Goal: Information Seeking & Learning: Learn about a topic

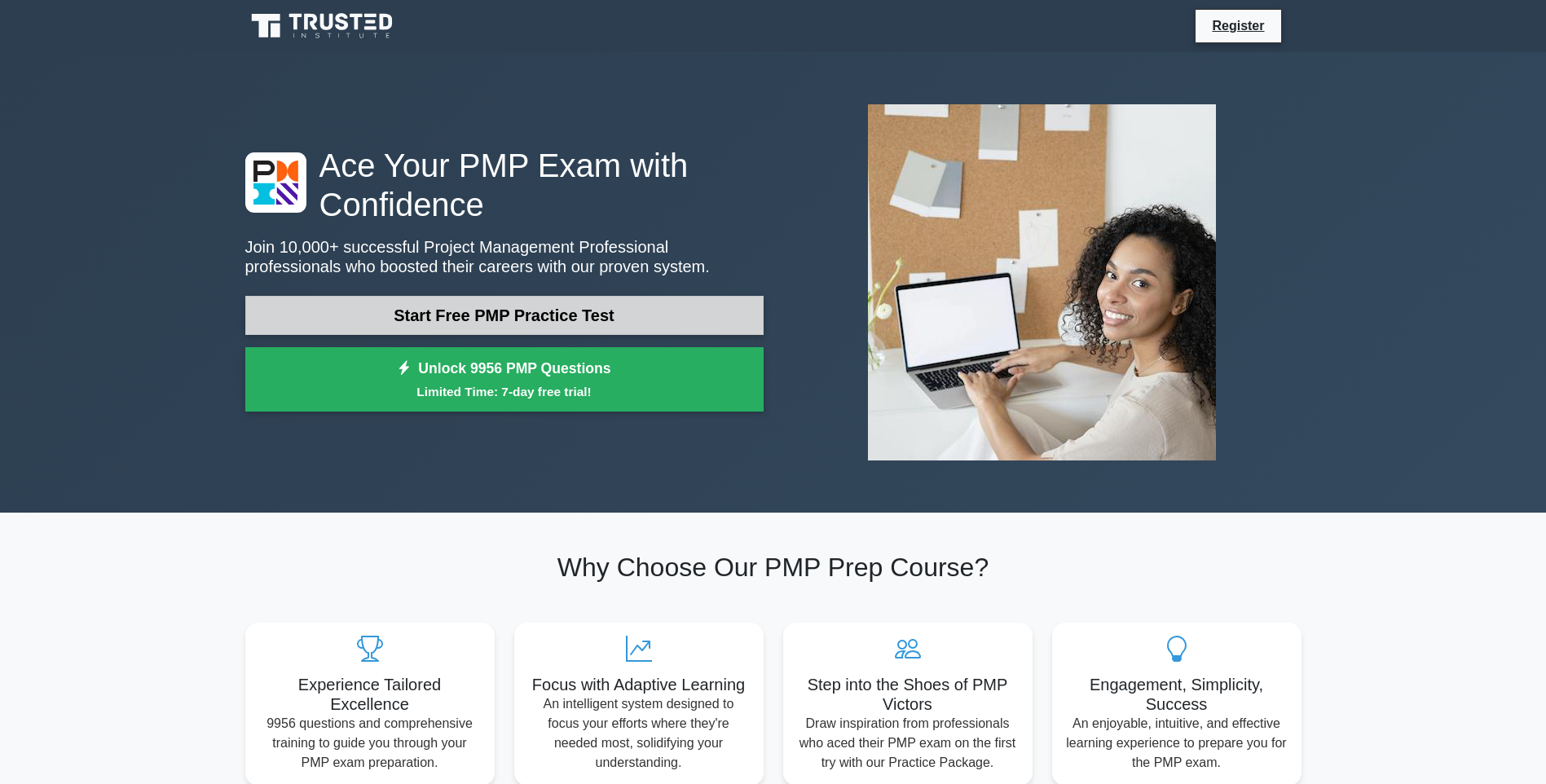
click at [566, 311] on link "Start Free PMP Practice Test" at bounding box center [504, 315] width 518 height 39
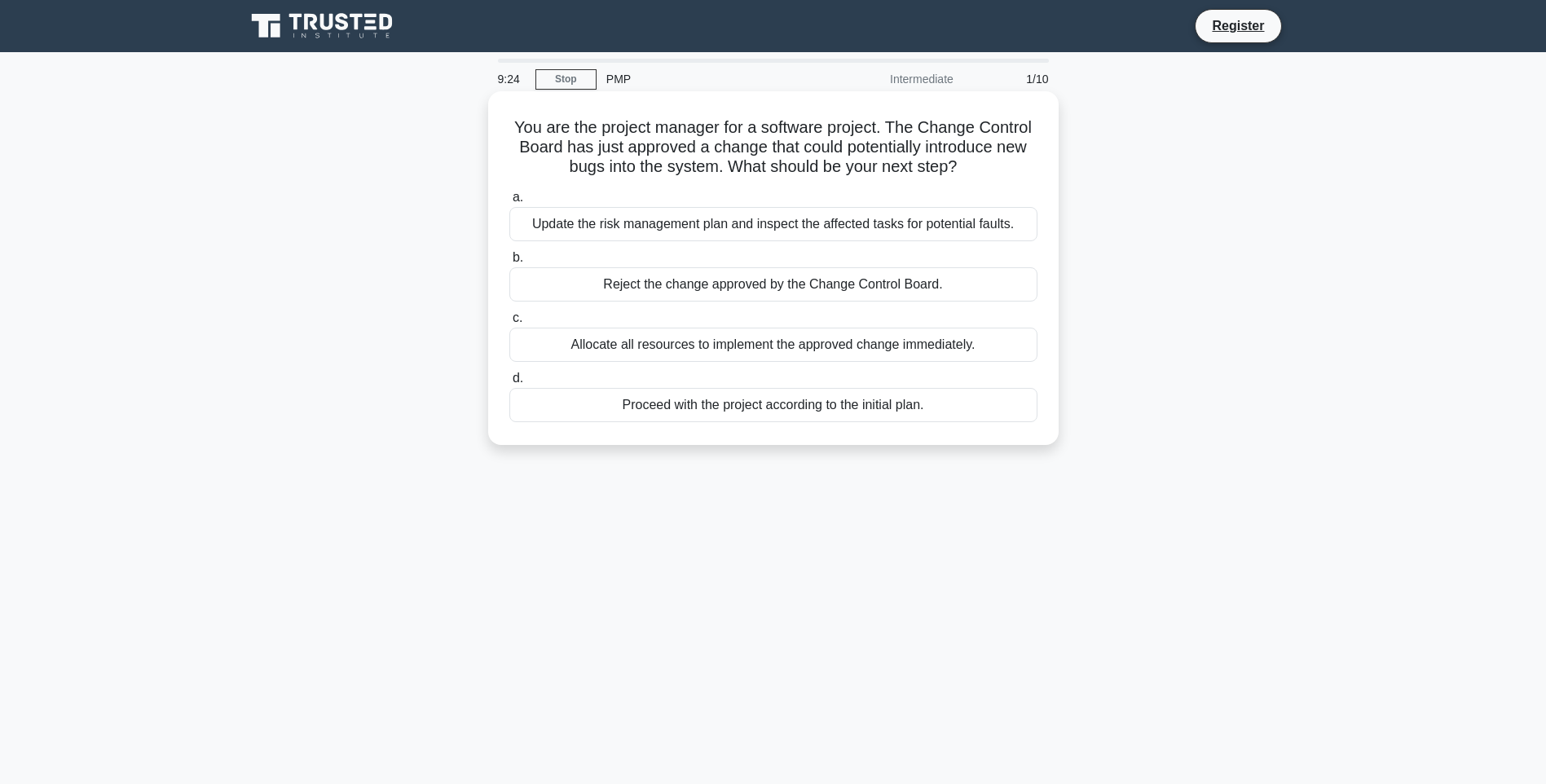
click at [732, 223] on div "Update the risk management plan and inspect the affected tasks for potential fa…" at bounding box center [773, 223] width 528 height 34
click at [510, 202] on input "a. Update the risk management plan and inspect the affected tasks for potential…" at bounding box center [510, 197] width 0 height 11
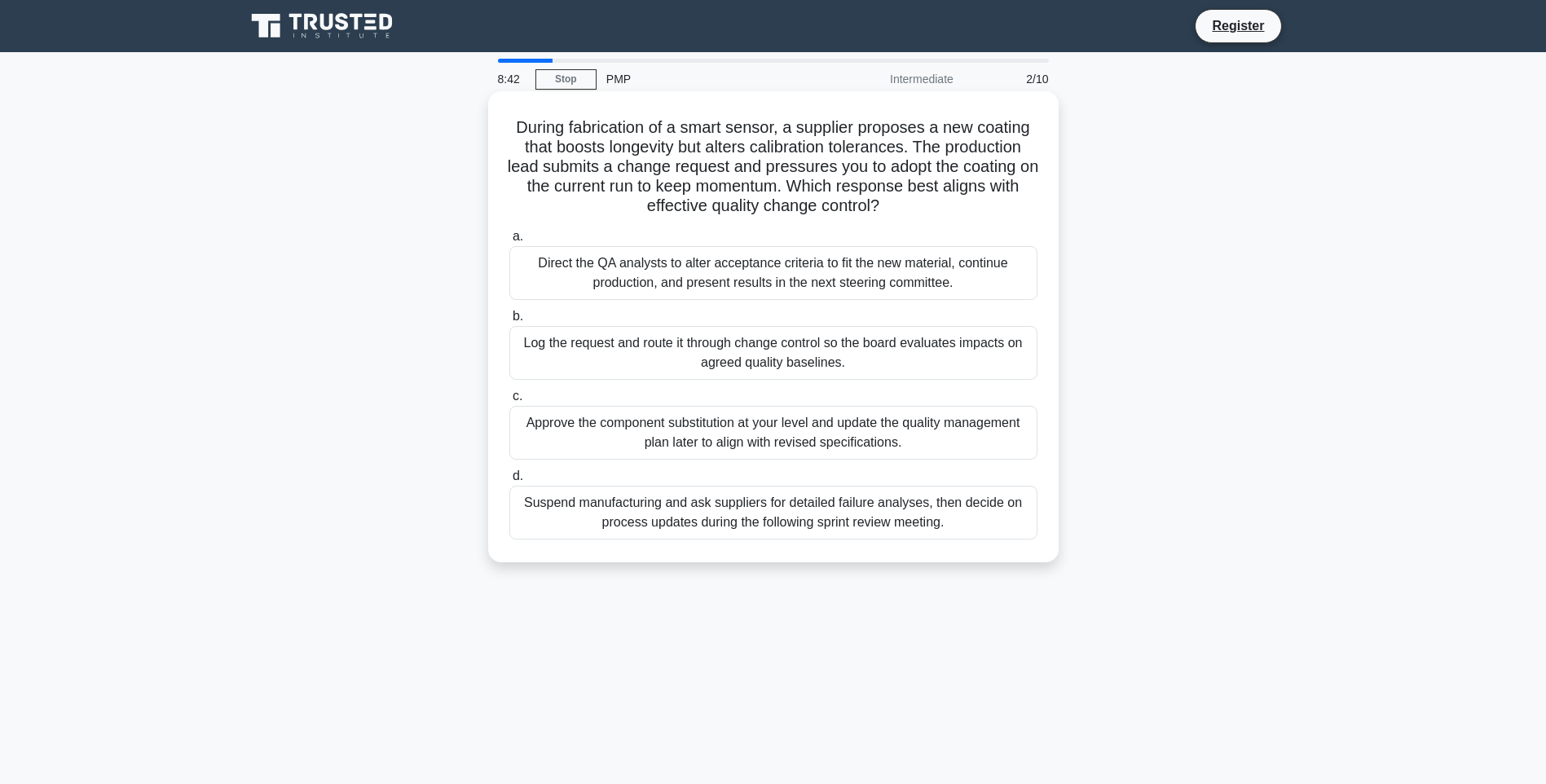
click at [698, 355] on div "Log the request and route it through change control so the board evaluates impa…" at bounding box center [773, 353] width 528 height 54
click at [510, 322] on input "b. Log the request and route it through change control so the board evaluates i…" at bounding box center [510, 316] width 0 height 11
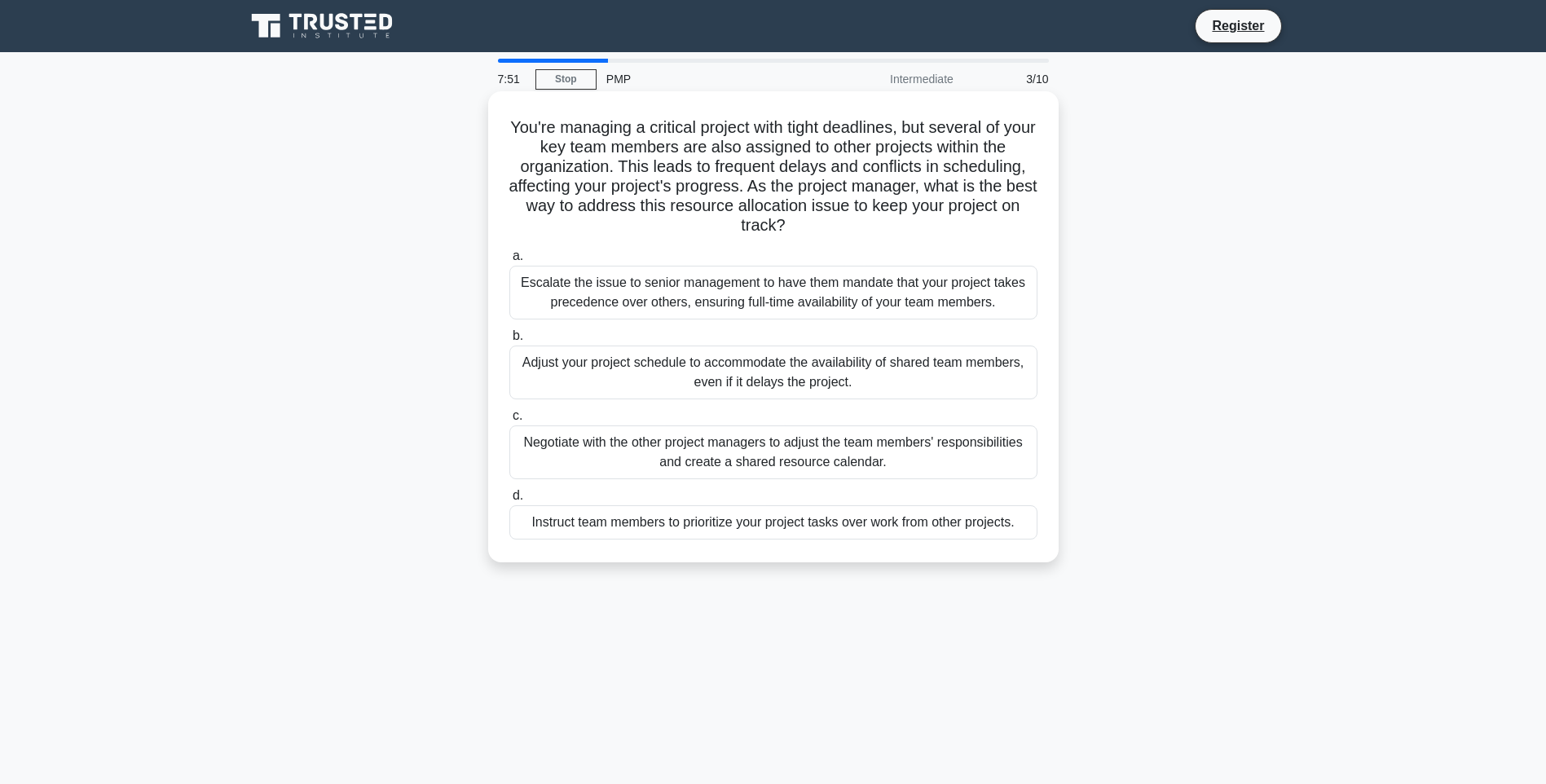
click at [818, 447] on div "Negotiate with the other project managers to adjust the team members' responsib…" at bounding box center [773, 452] width 528 height 54
click at [510, 421] on input "c. Negotiate with the other project managers to adjust the team members' respon…" at bounding box center [510, 416] width 0 height 11
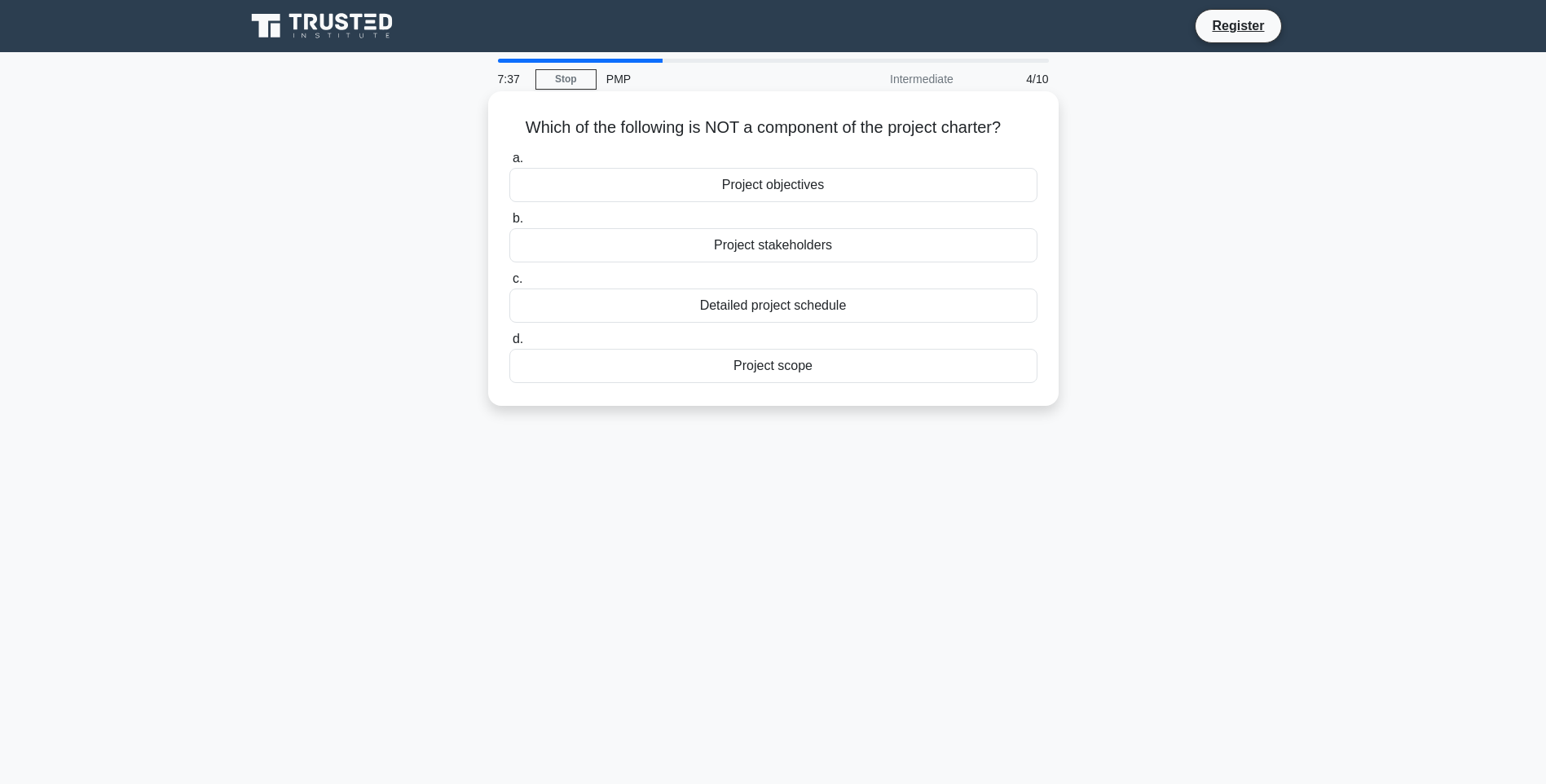
click at [819, 365] on div "Project scope" at bounding box center [773, 366] width 528 height 34
click at [510, 345] on input "d. Project scope" at bounding box center [510, 339] width 0 height 11
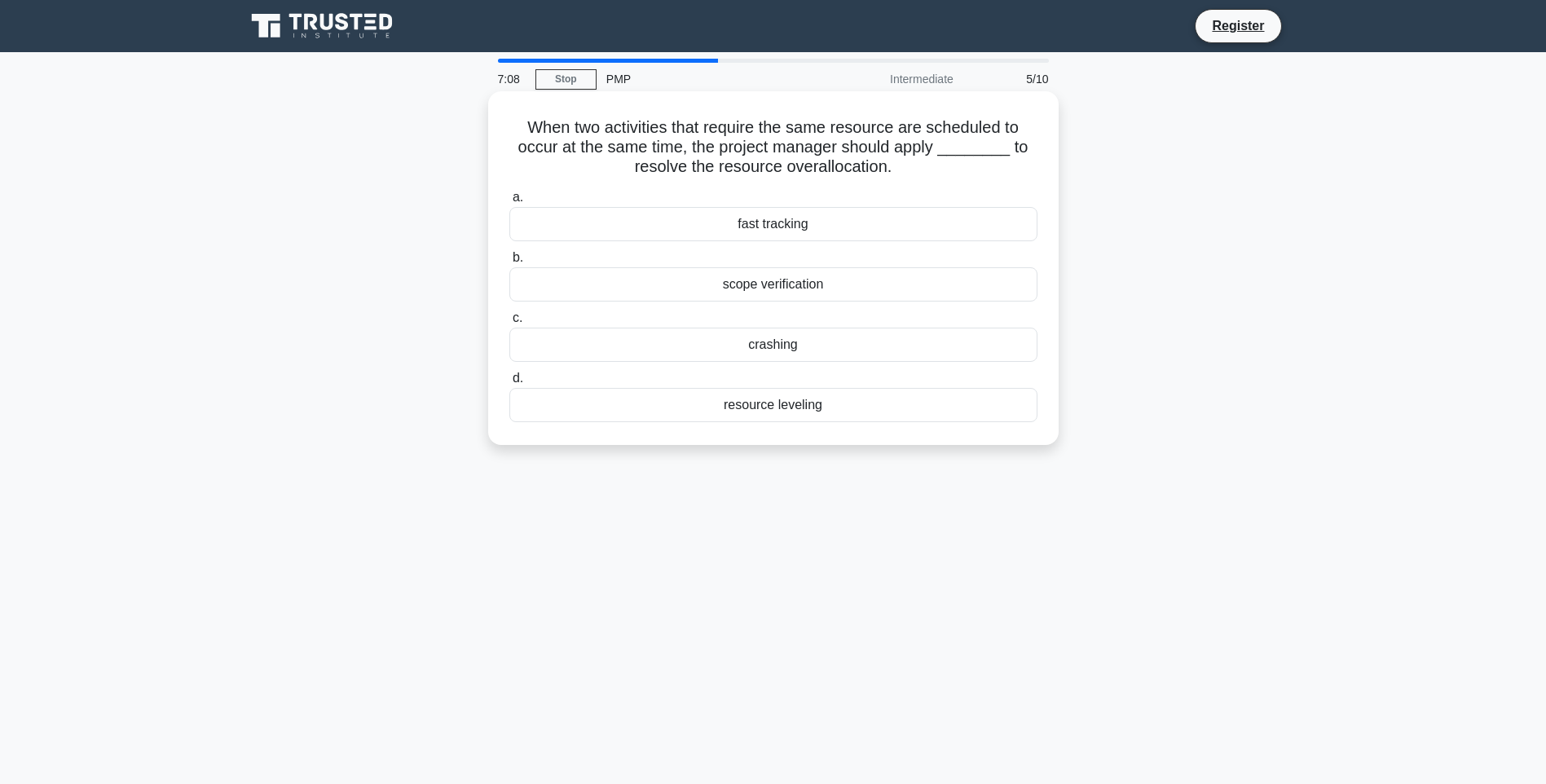
click at [794, 406] on div "resource leveling" at bounding box center [773, 405] width 528 height 34
click at [510, 384] on input "d. resource leveling" at bounding box center [510, 378] width 0 height 11
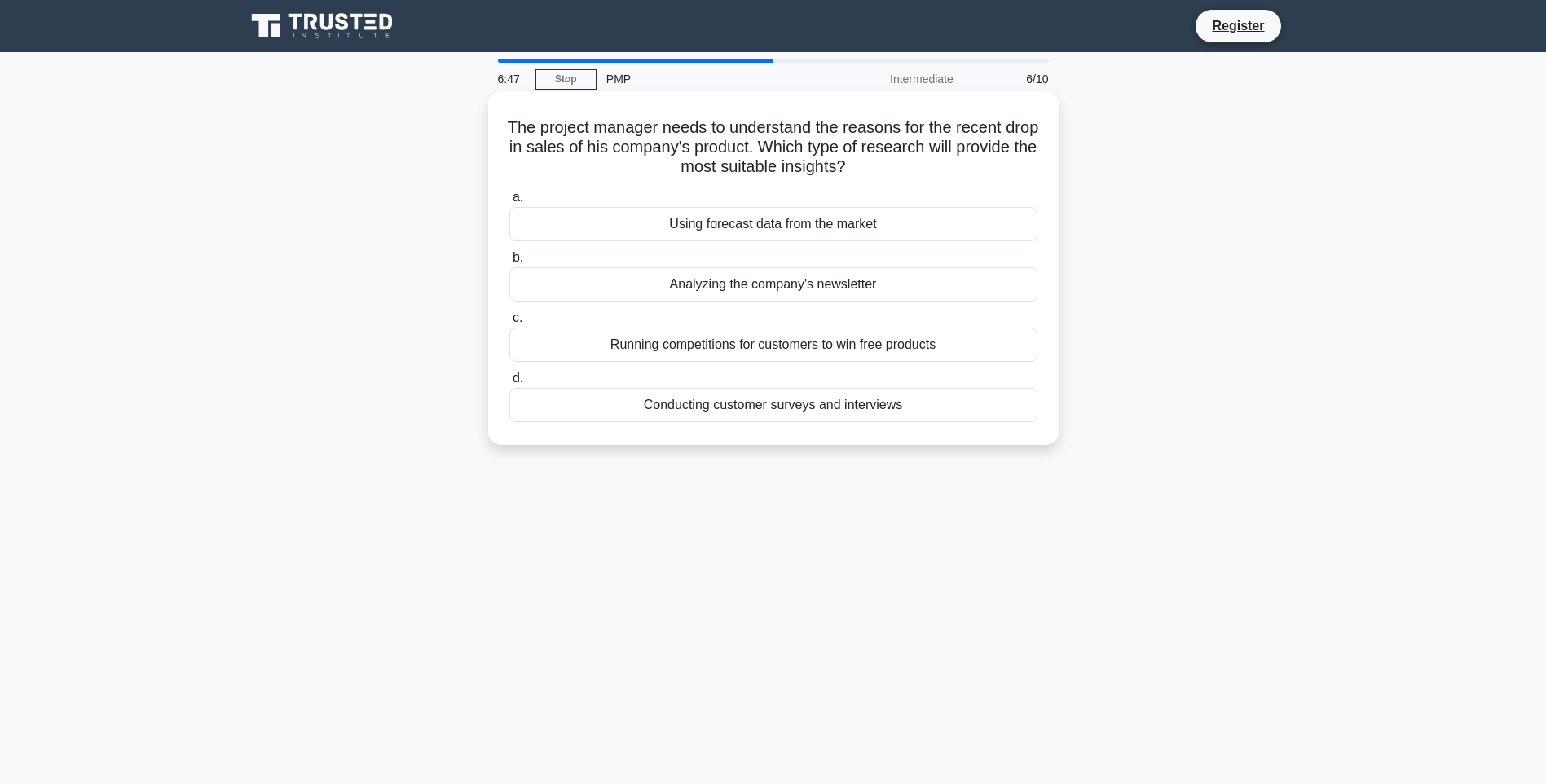
click at [744, 403] on div "Conducting customer surveys and interviews" at bounding box center [773, 405] width 528 height 34
click at [510, 384] on input "d. Conducting customer surveys and interviews" at bounding box center [510, 378] width 0 height 11
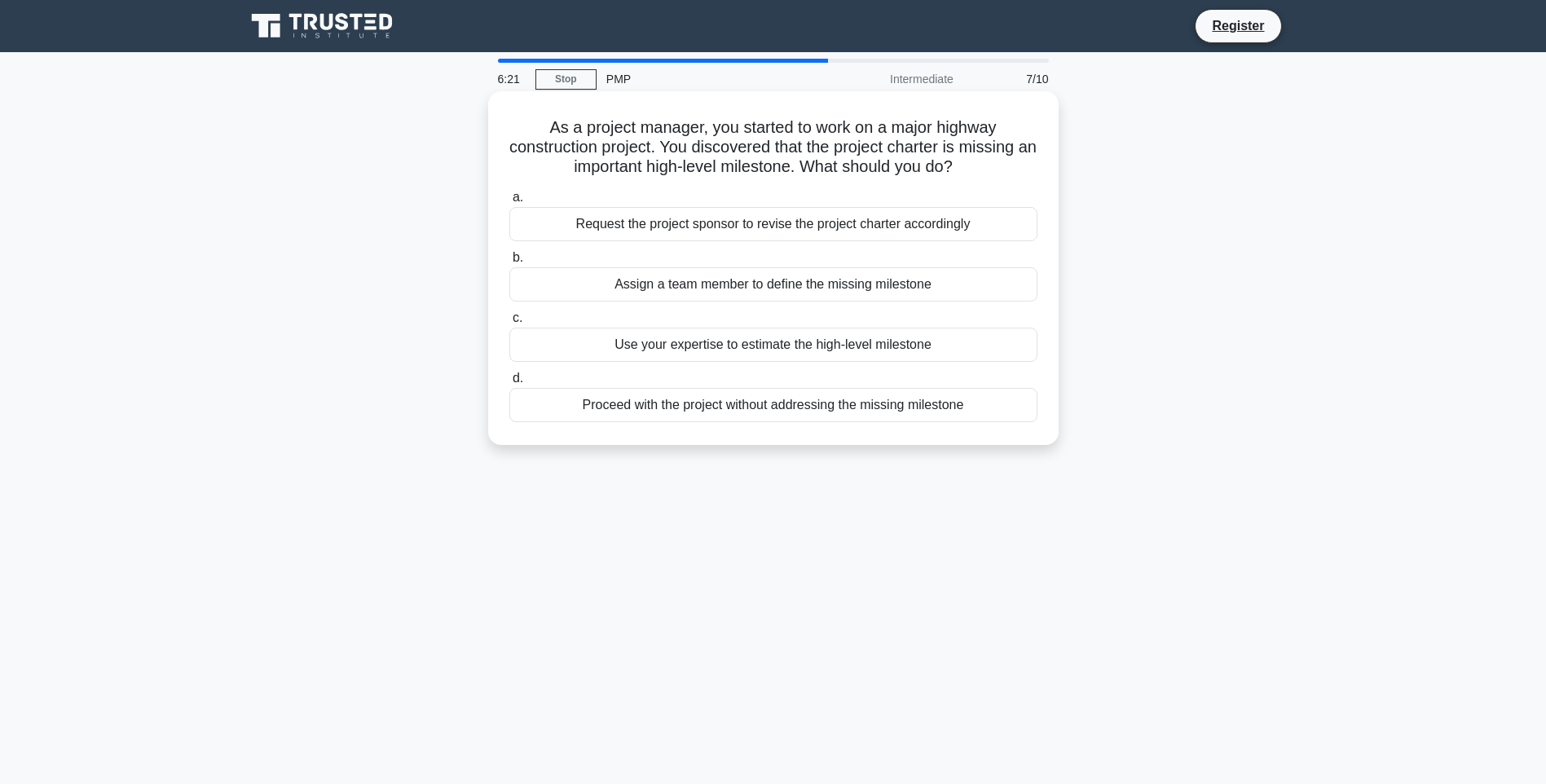
click at [769, 296] on div "Assign a team member to define the missing milestone" at bounding box center [773, 284] width 528 height 34
click at [510, 264] on input "b. Assign a team member to define the missing milestone" at bounding box center [510, 258] width 0 height 11
click at [828, 286] on div "Review the supplier's financial statements" at bounding box center [773, 284] width 528 height 34
click at [510, 264] on input "b. Review the supplier's financial statements" at bounding box center [510, 258] width 0 height 11
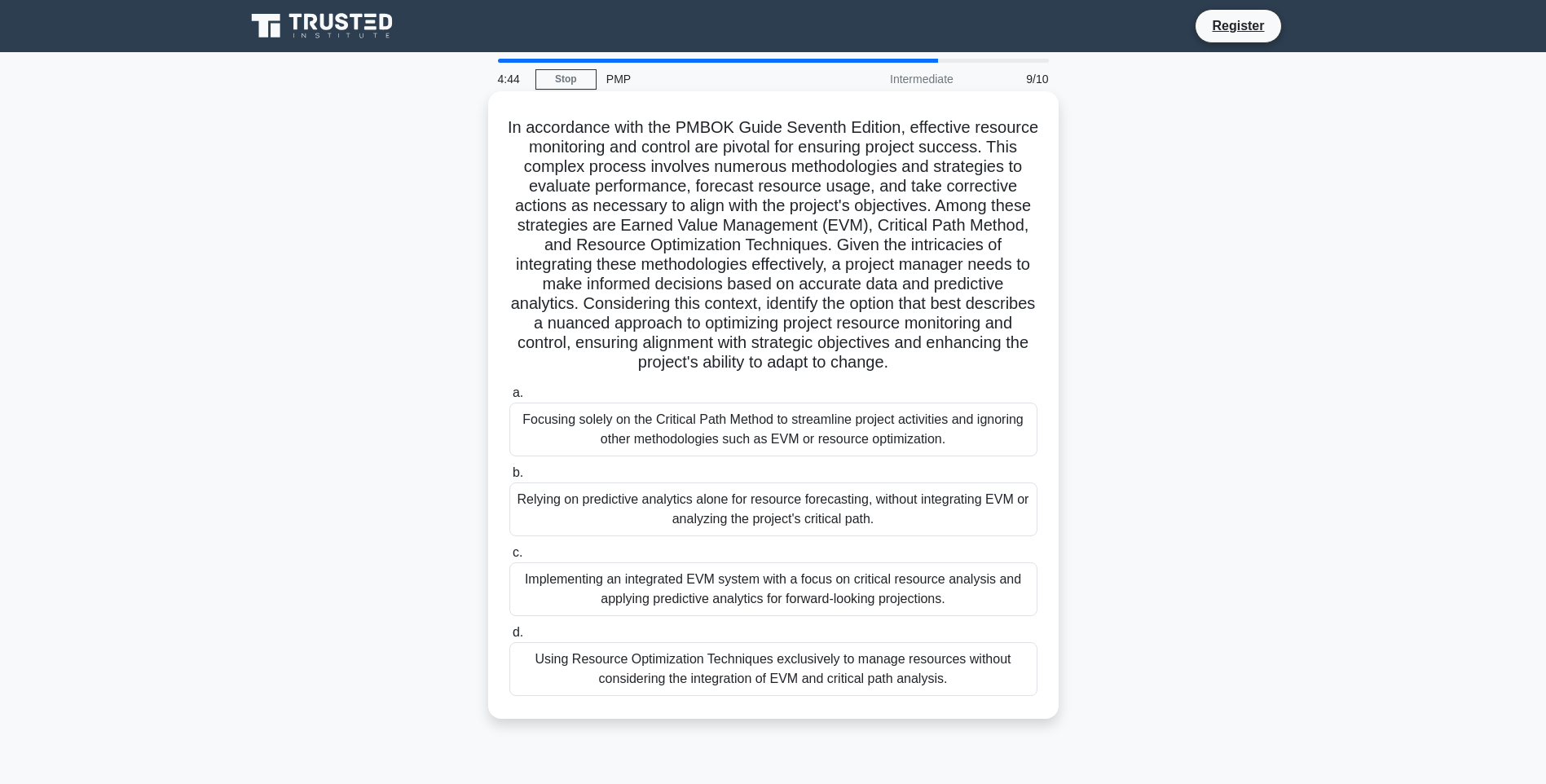
click at [839, 592] on div "Implementing an integrated EVM system with a focus on critical resource analysi…" at bounding box center [773, 589] width 528 height 54
click at [510, 558] on input "c. Implementing an integrated EVM system with a focus on critical resource anal…" at bounding box center [510, 552] width 0 height 11
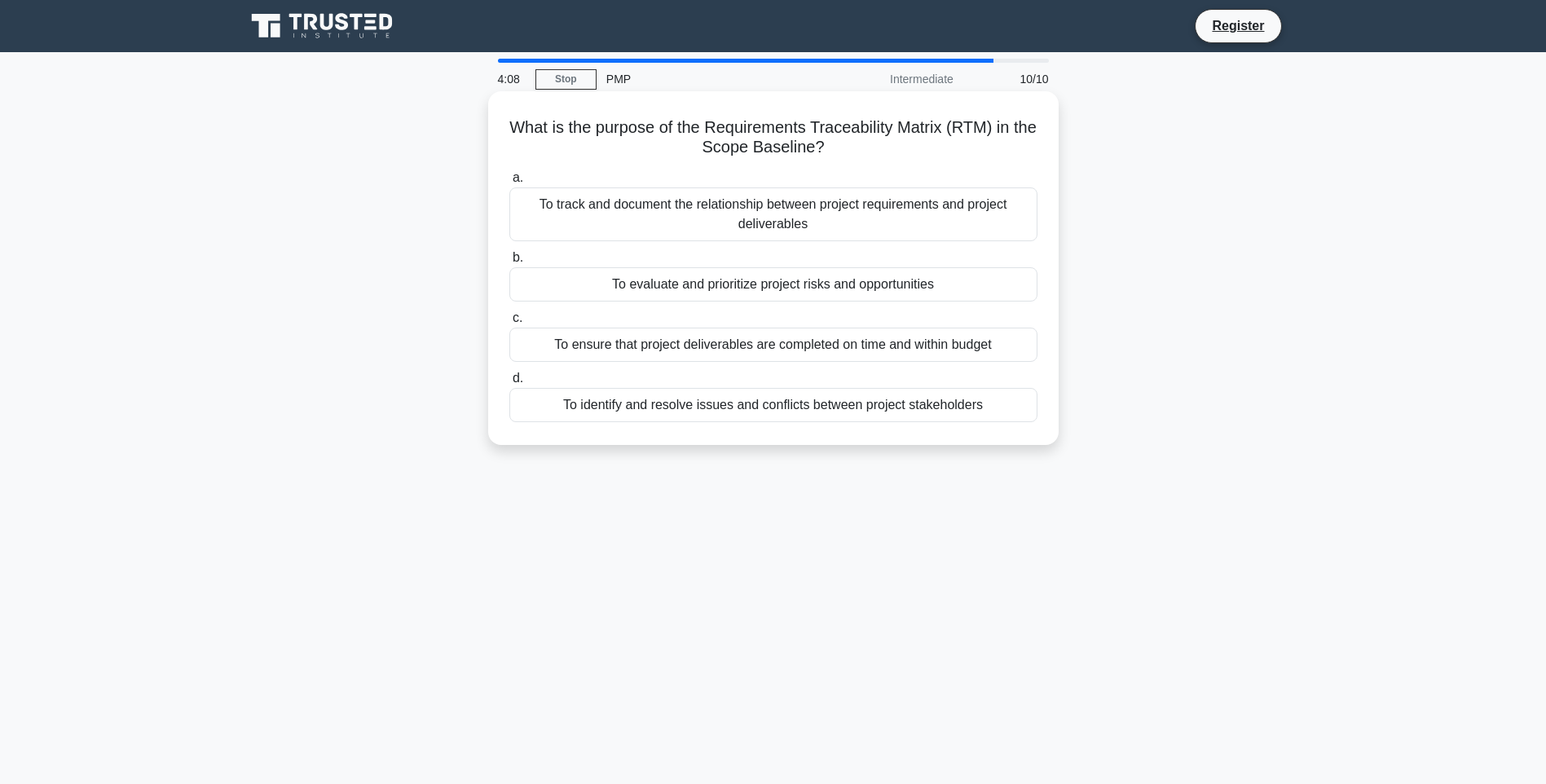
click at [607, 218] on div "To track and document the relationship between project requirements and project…" at bounding box center [773, 214] width 528 height 54
click at [510, 183] on input "a. To track and document the relationship between project requirements and proj…" at bounding box center [510, 177] width 0 height 11
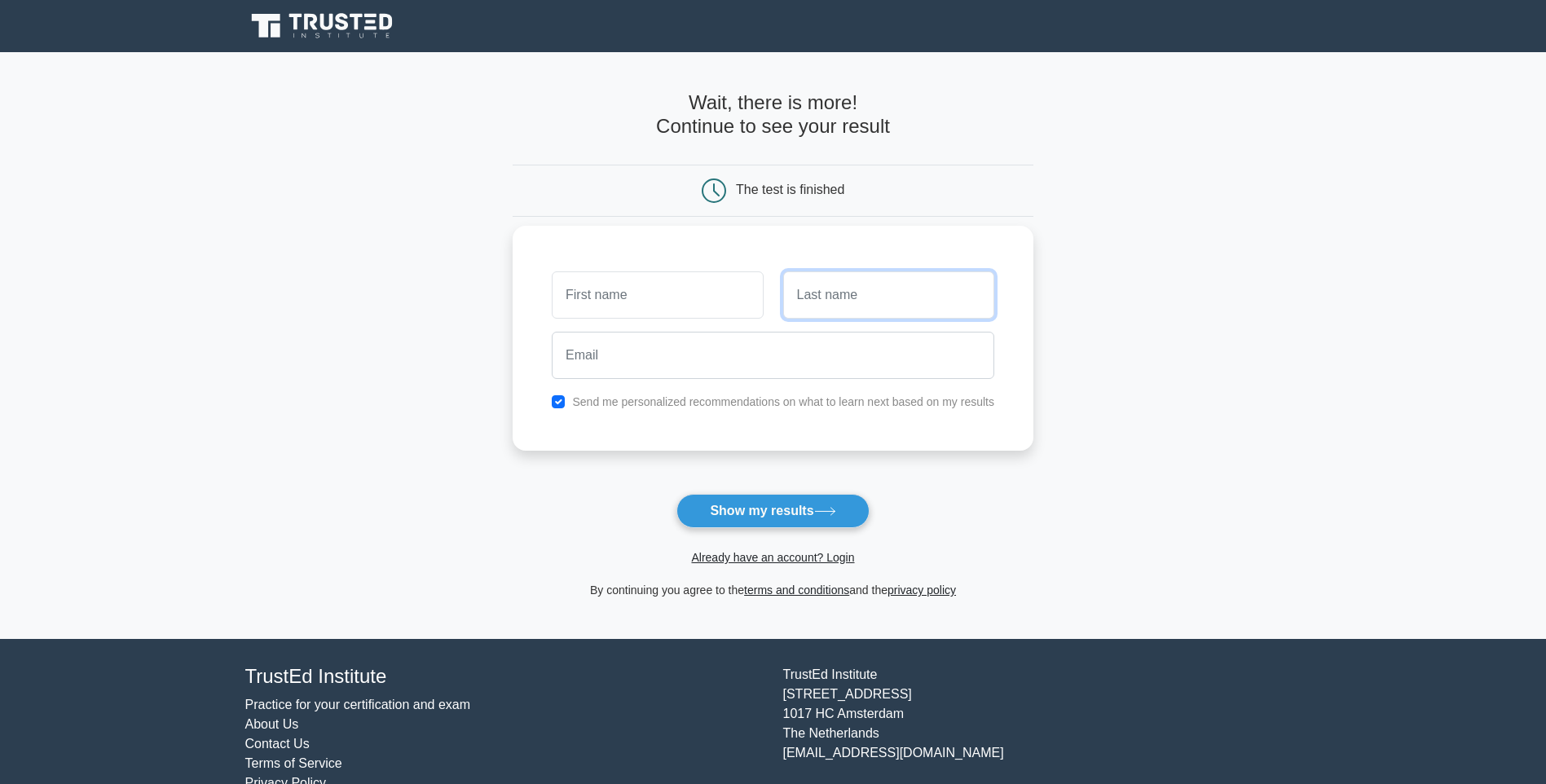
drag, startPoint x: 848, startPoint y: 301, endPoint x: 823, endPoint y: 318, distance: 30.2
click at [847, 301] on input "text" at bounding box center [889, 295] width 211 height 47
click at [757, 356] on input "email" at bounding box center [773, 355] width 443 height 47
click at [584, 291] on input "text" at bounding box center [657, 295] width 211 height 47
click at [592, 356] on input "email" at bounding box center [773, 355] width 443 height 47
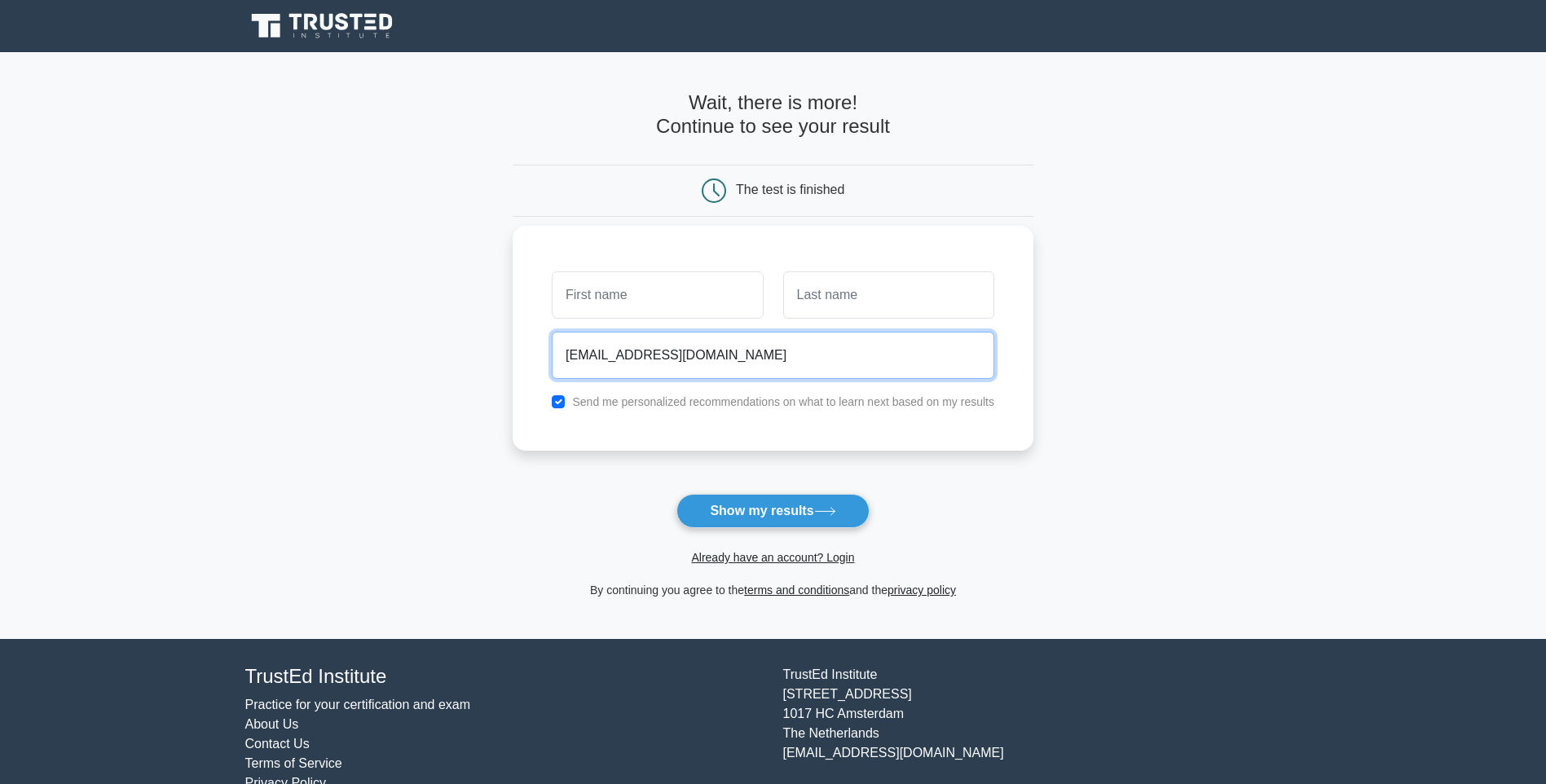
type input "tareq.alarayedh@gmail.com"
click at [626, 279] on input "text" at bounding box center [657, 295] width 211 height 47
type input "tareq"
click at [884, 304] on input "text" at bounding box center [889, 295] width 211 height 47
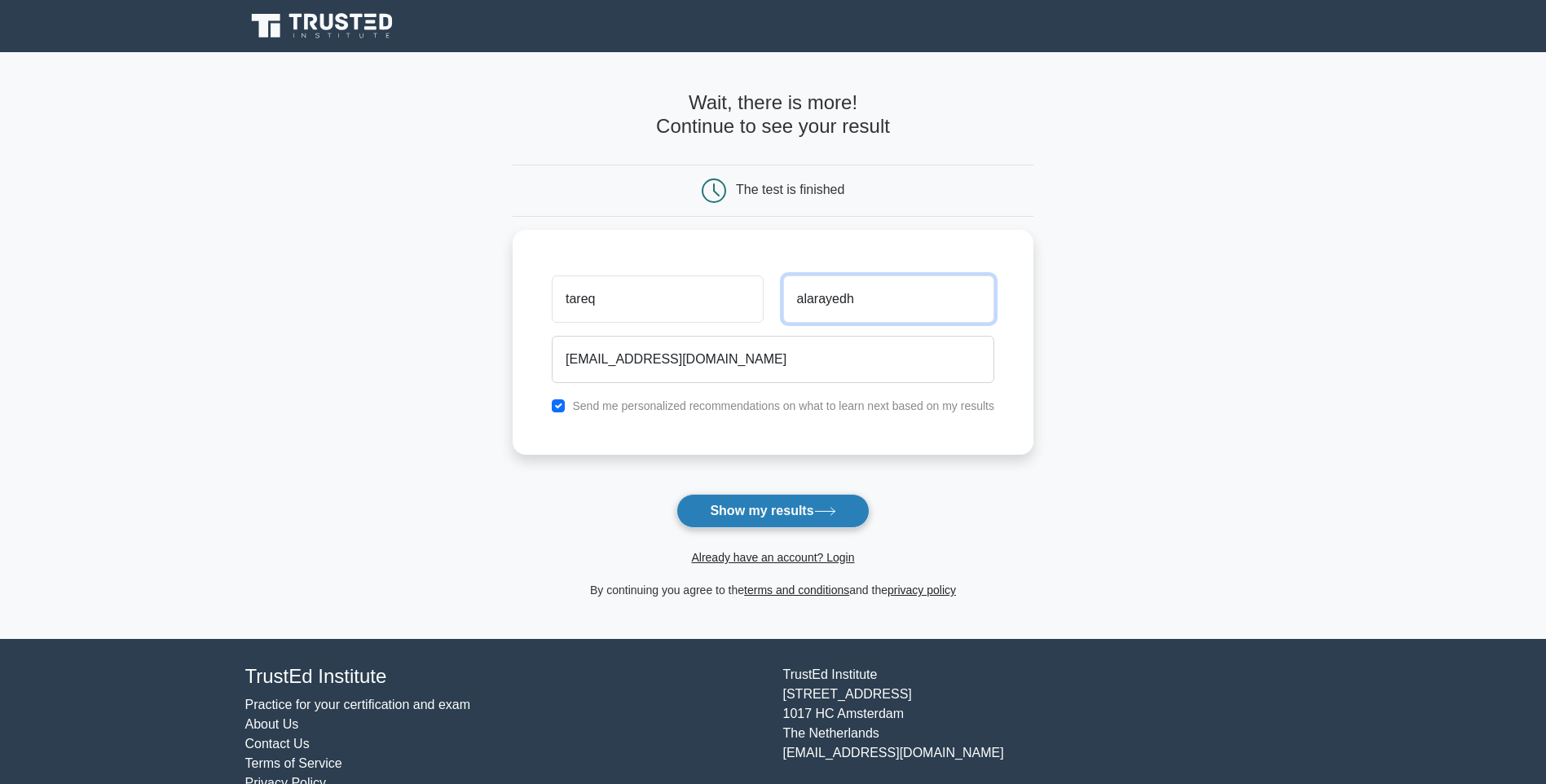
type input "alarayedh"
click at [804, 521] on button "Show my results" at bounding box center [773, 510] width 193 height 34
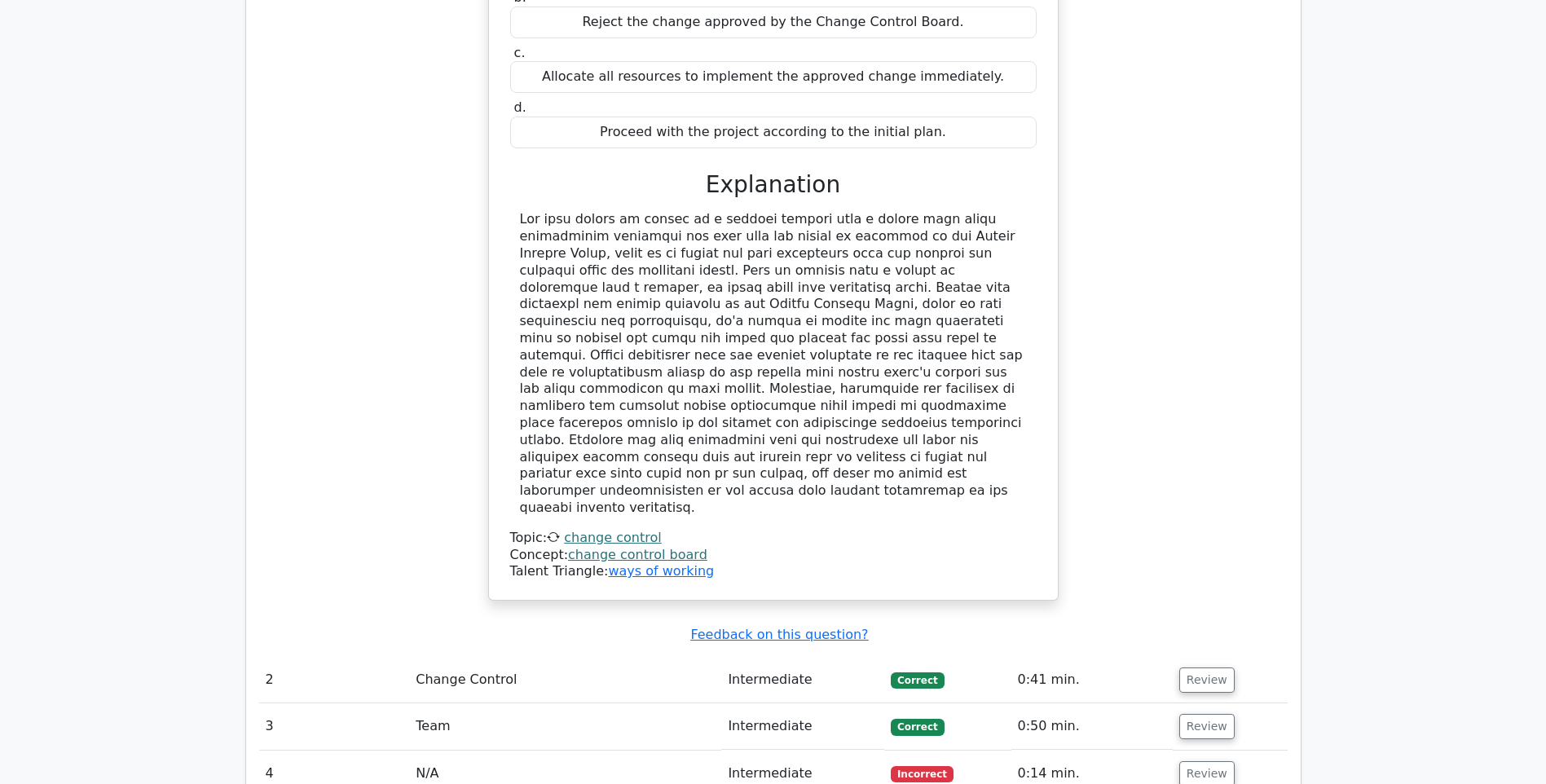
scroll to position [1955, 0]
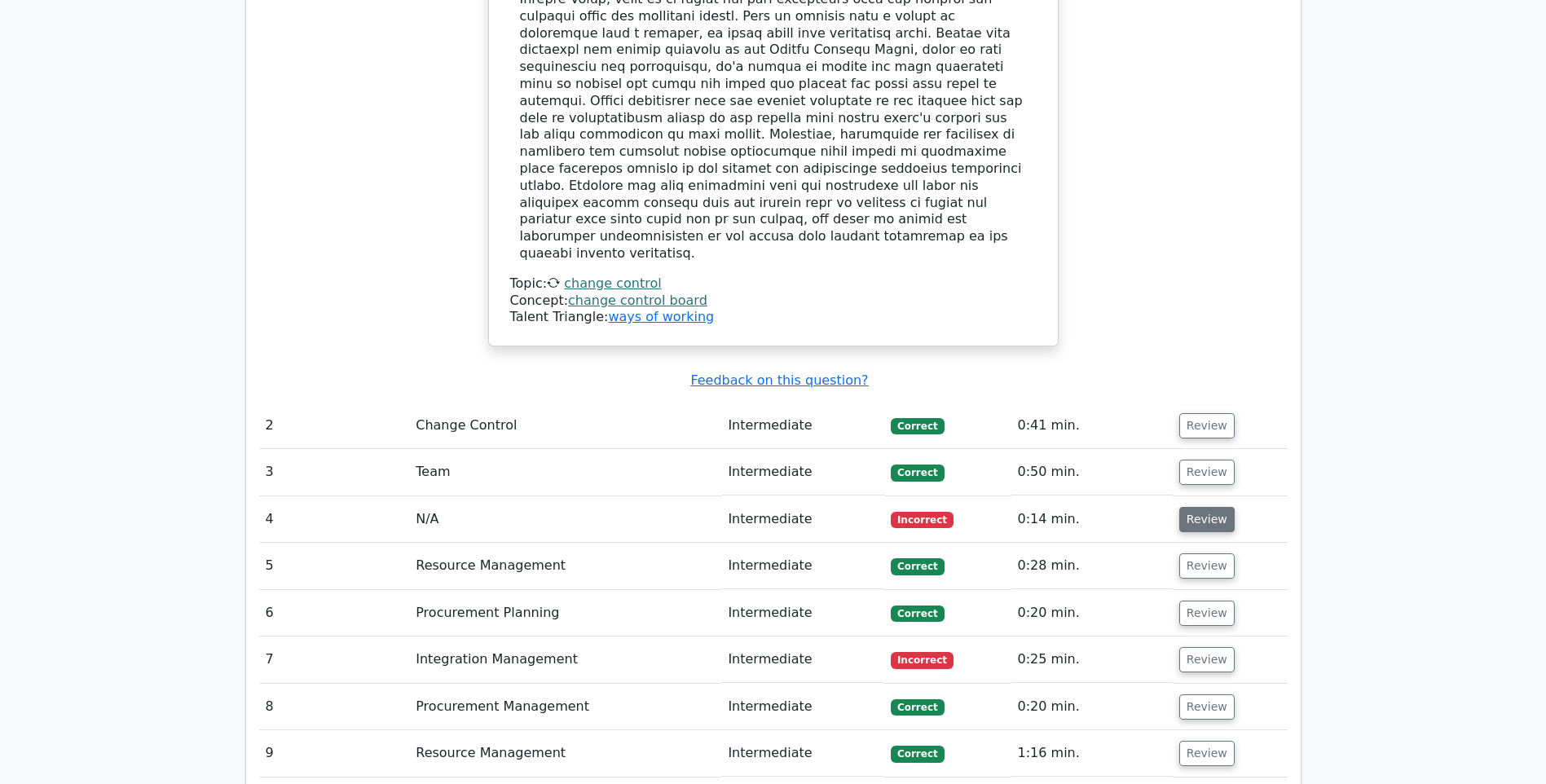
click at [1202, 507] on button "Review" at bounding box center [1207, 520] width 55 height 25
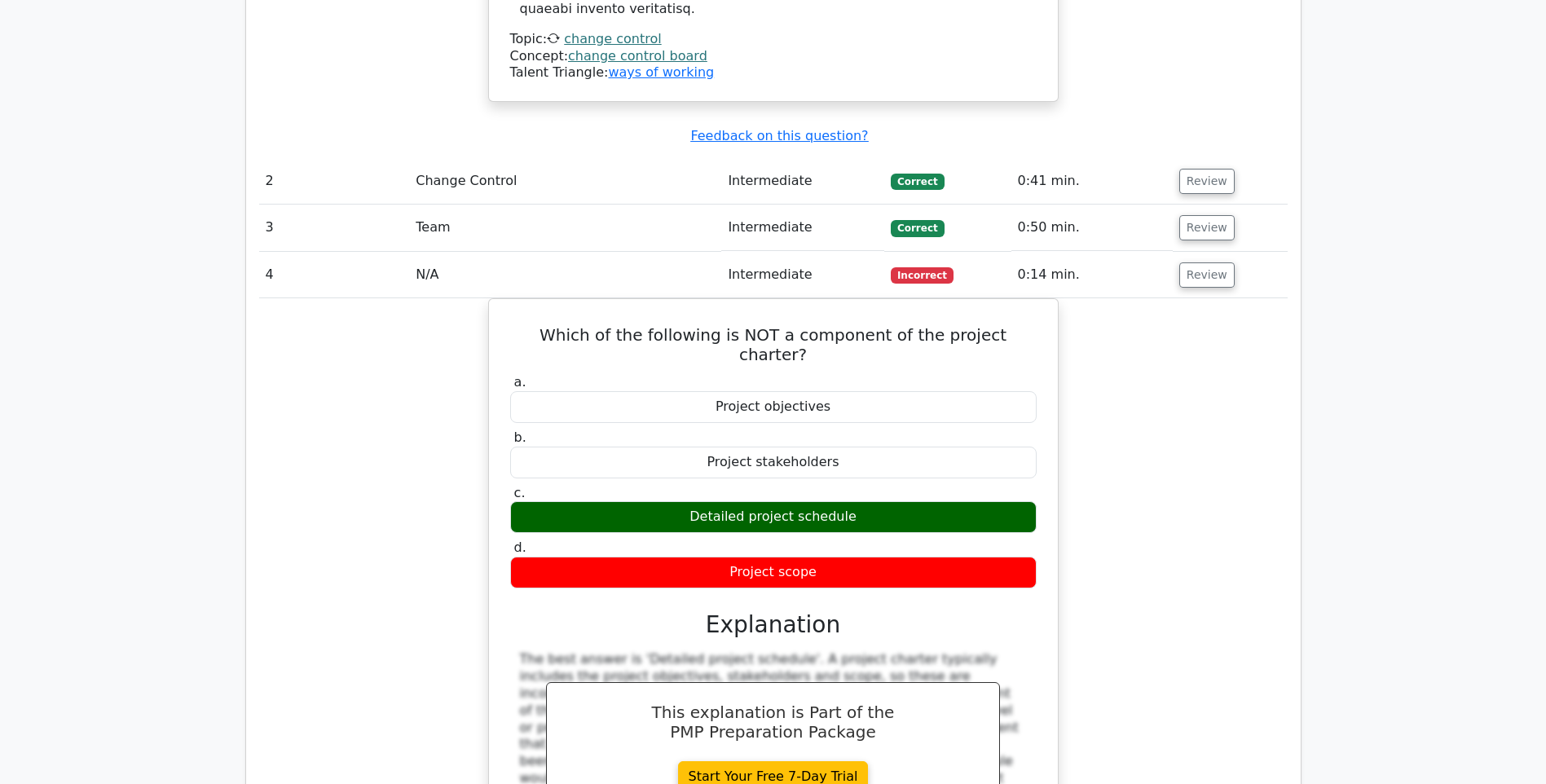
scroll to position [2689, 0]
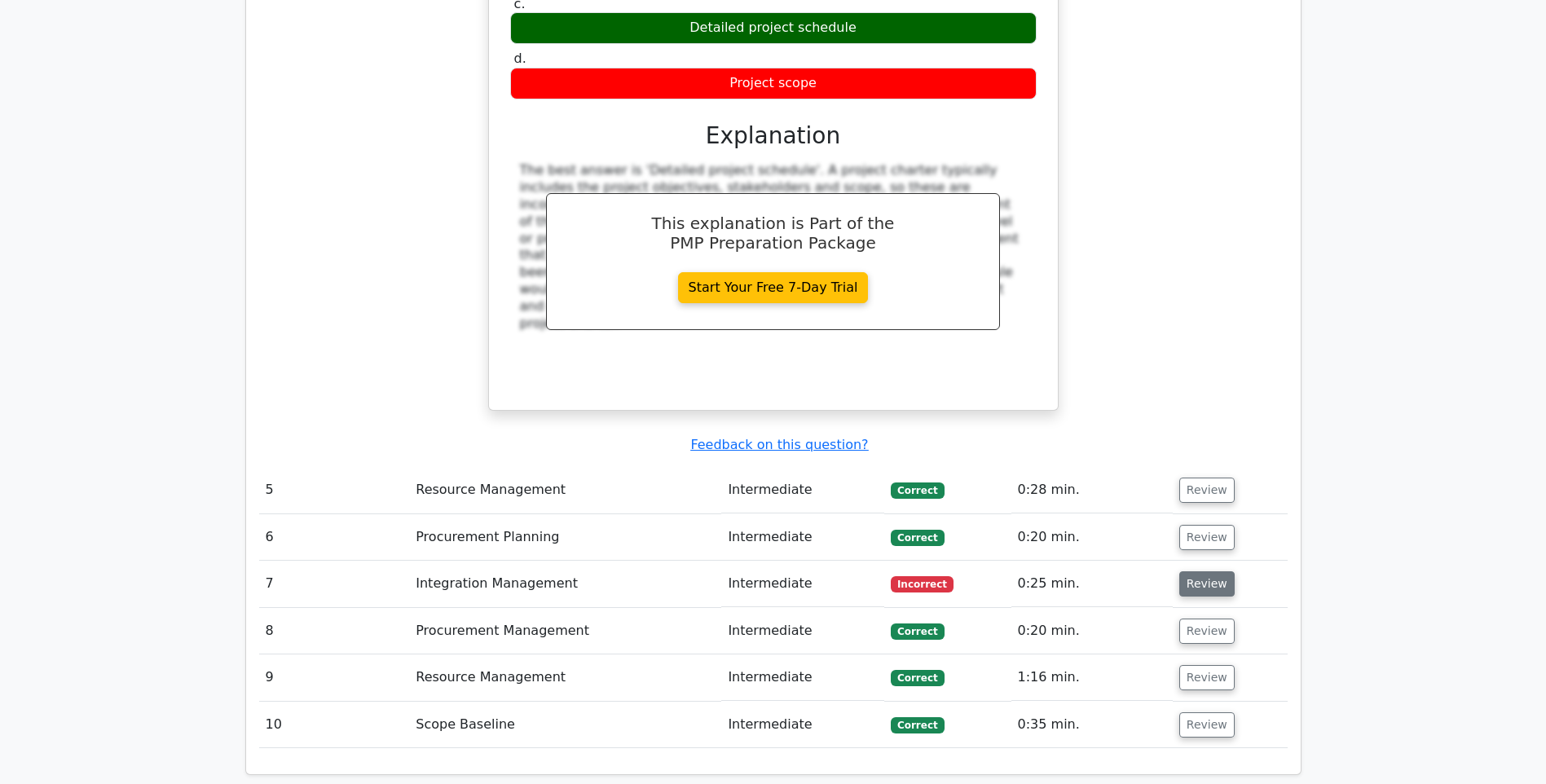
click at [1202, 571] on button "Review" at bounding box center [1207, 584] width 55 height 25
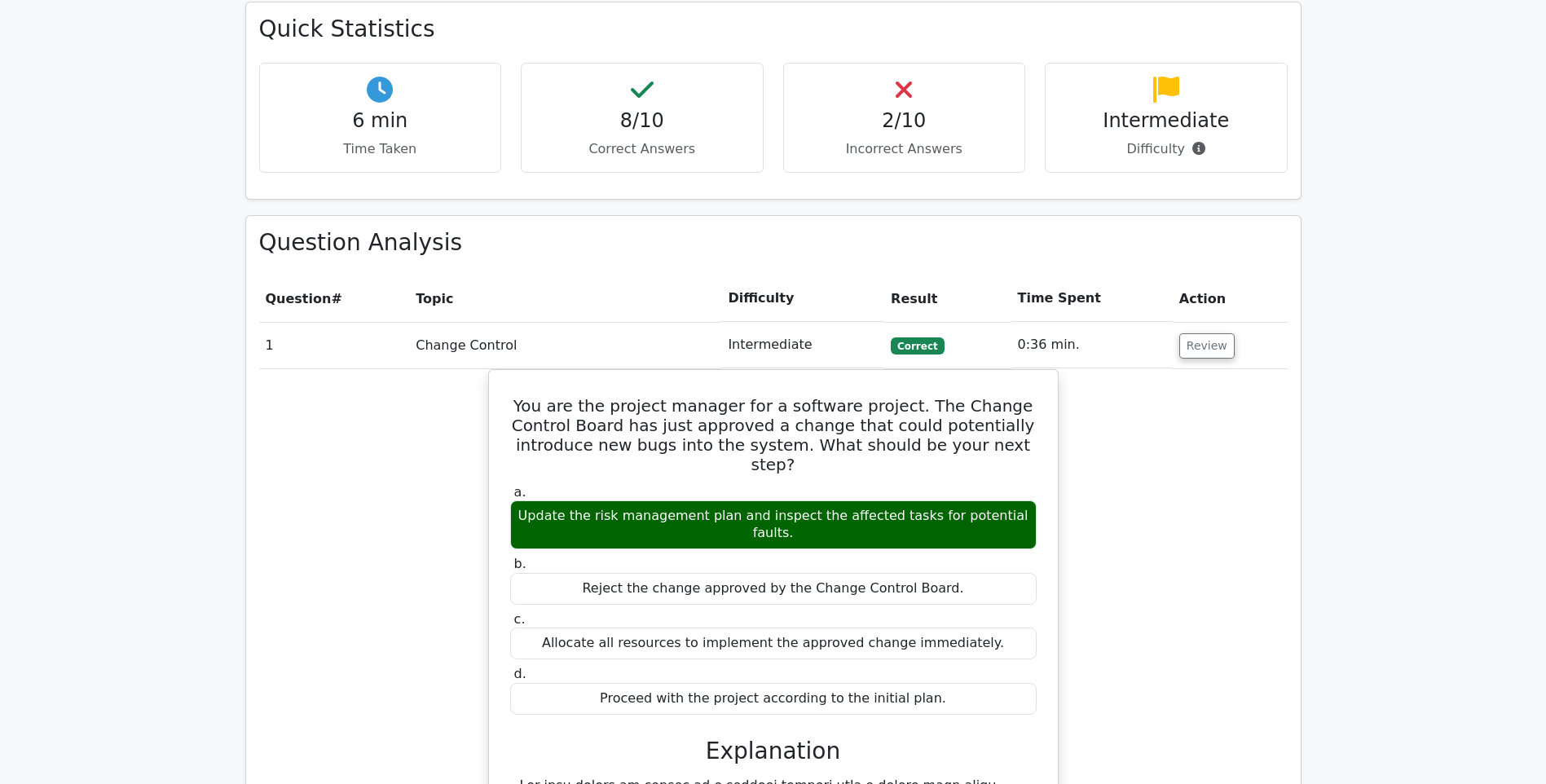
scroll to position [815, 0]
